Goal: Information Seeking & Learning: Learn about a topic

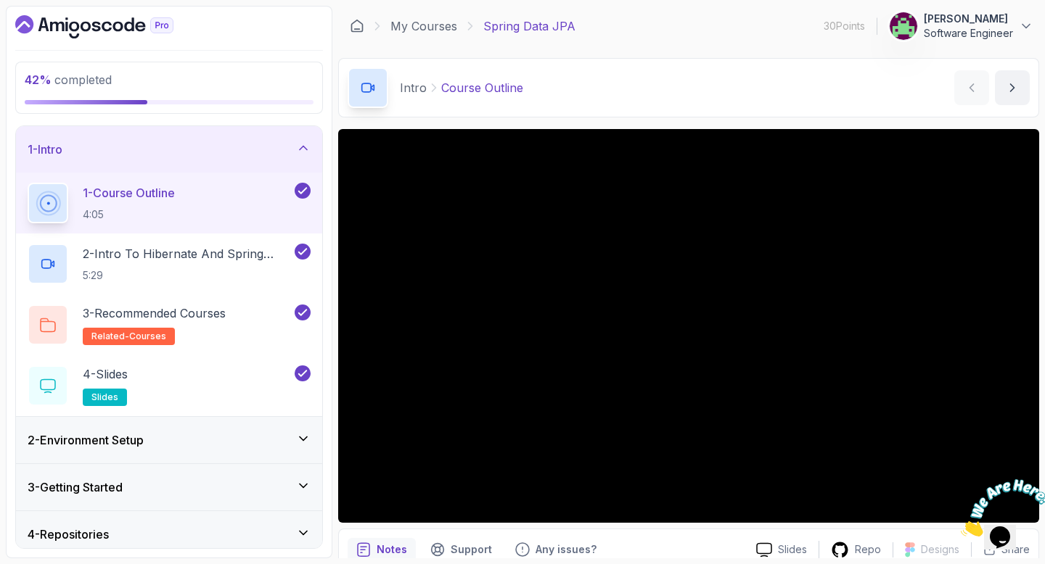
click at [305, 148] on icon at bounding box center [303, 149] width 7 height 4
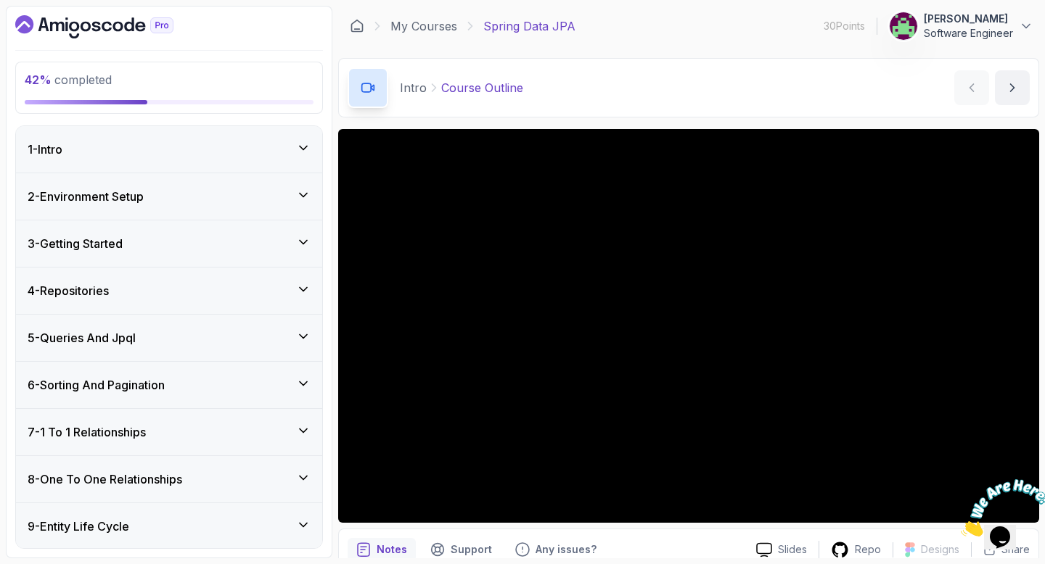
click at [234, 386] on div "6 - Sorting And Pagination" at bounding box center [169, 385] width 283 height 17
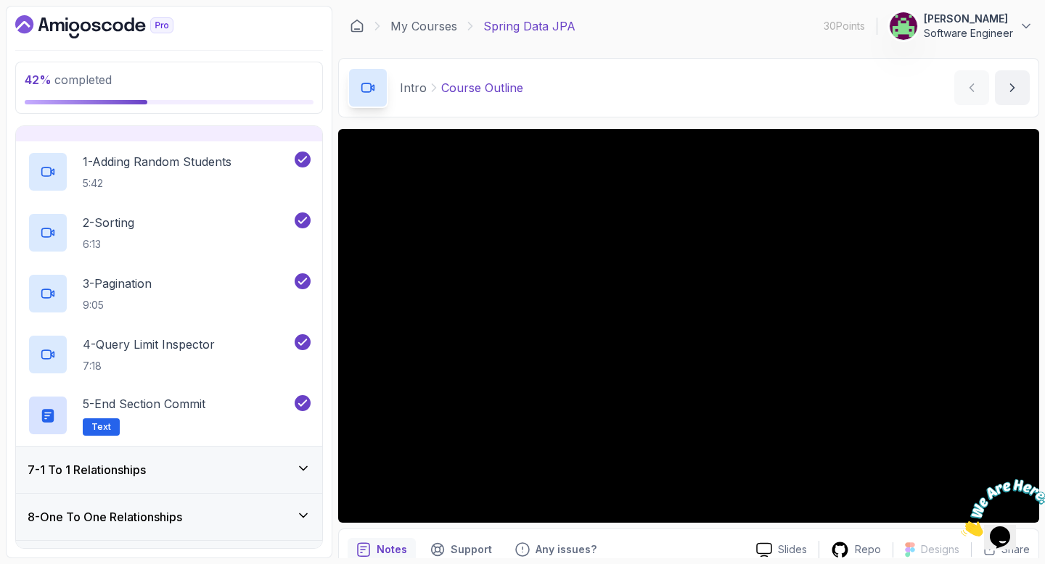
scroll to position [270, 0]
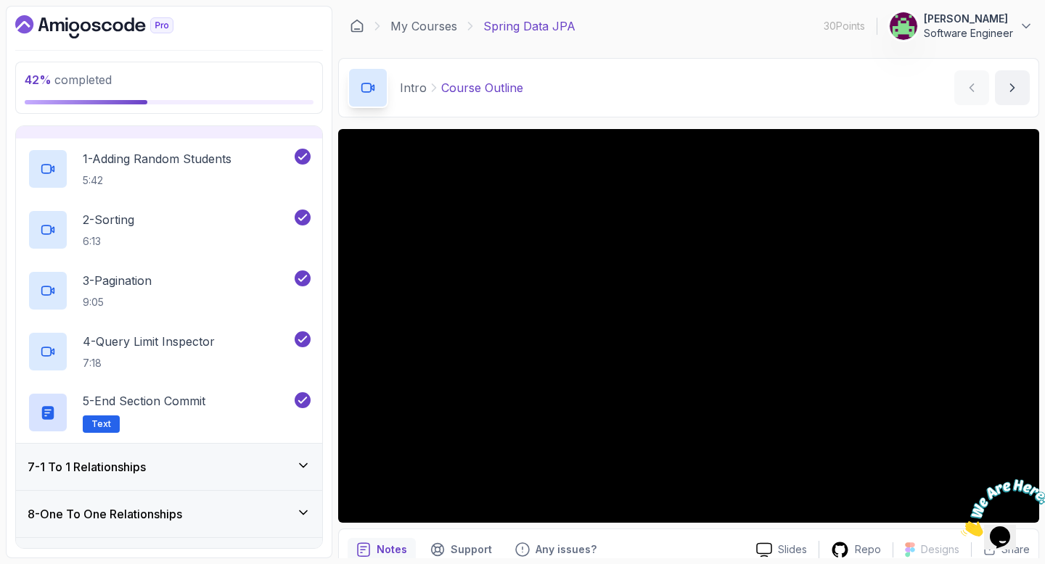
click at [208, 471] on div "7 - 1 To 1 Relationships" at bounding box center [169, 467] width 283 height 17
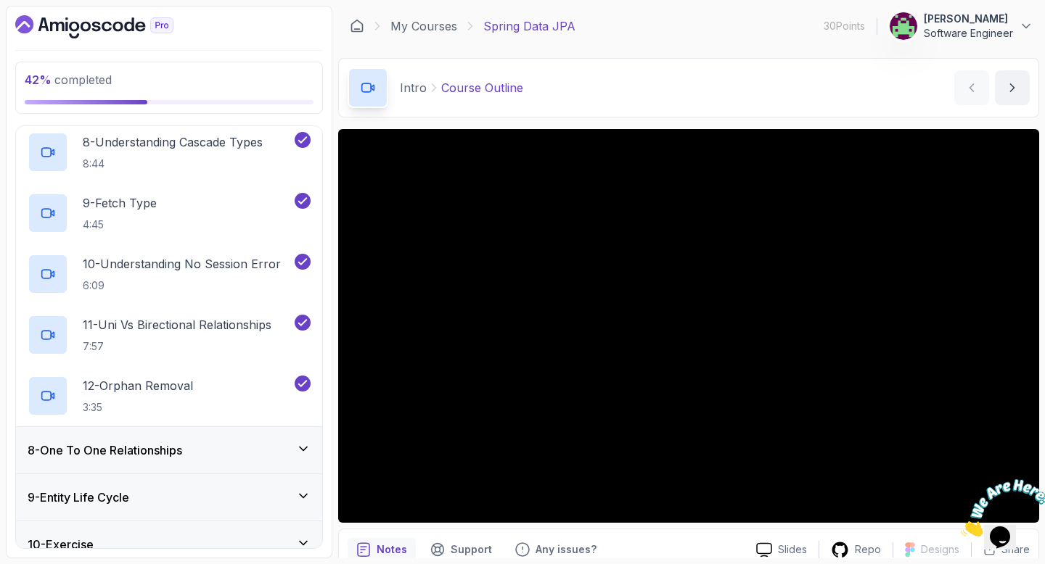
click at [219, 437] on div "8 - One To One Relationships" at bounding box center [169, 450] width 306 height 46
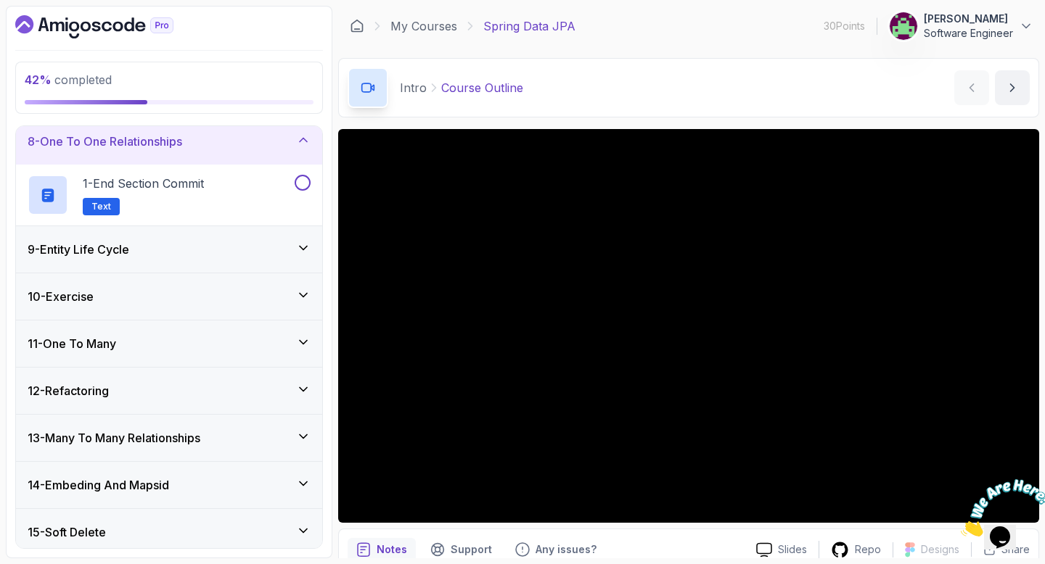
scroll to position [325, 0]
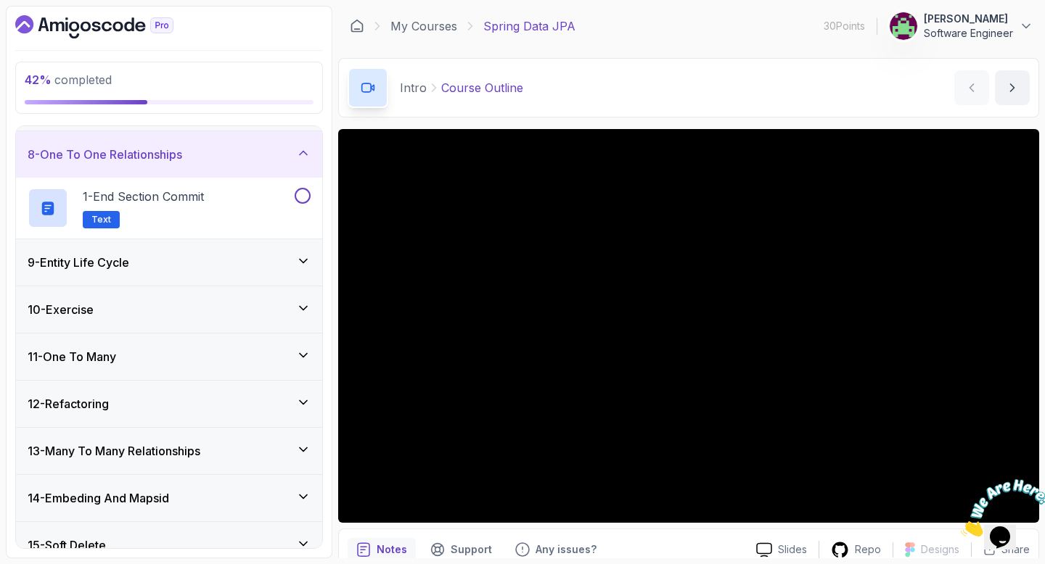
click at [234, 263] on div "9 - Entity Life Cycle" at bounding box center [169, 262] width 283 height 17
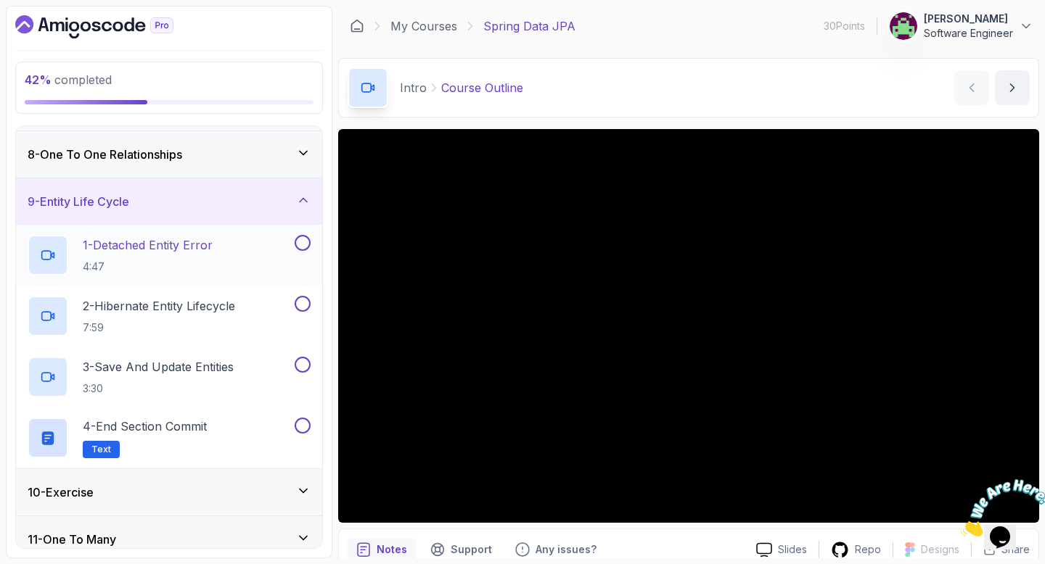
click at [239, 251] on div "1 - Detached Entity Error 4:47" at bounding box center [160, 255] width 264 height 41
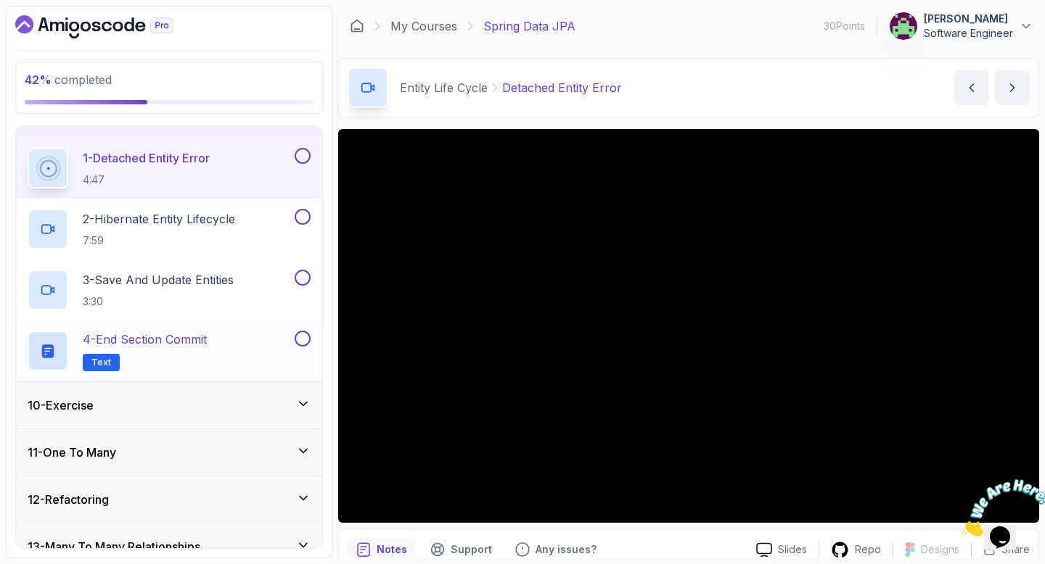
scroll to position [417, 0]
